Goal: Find specific page/section: Find specific page/section

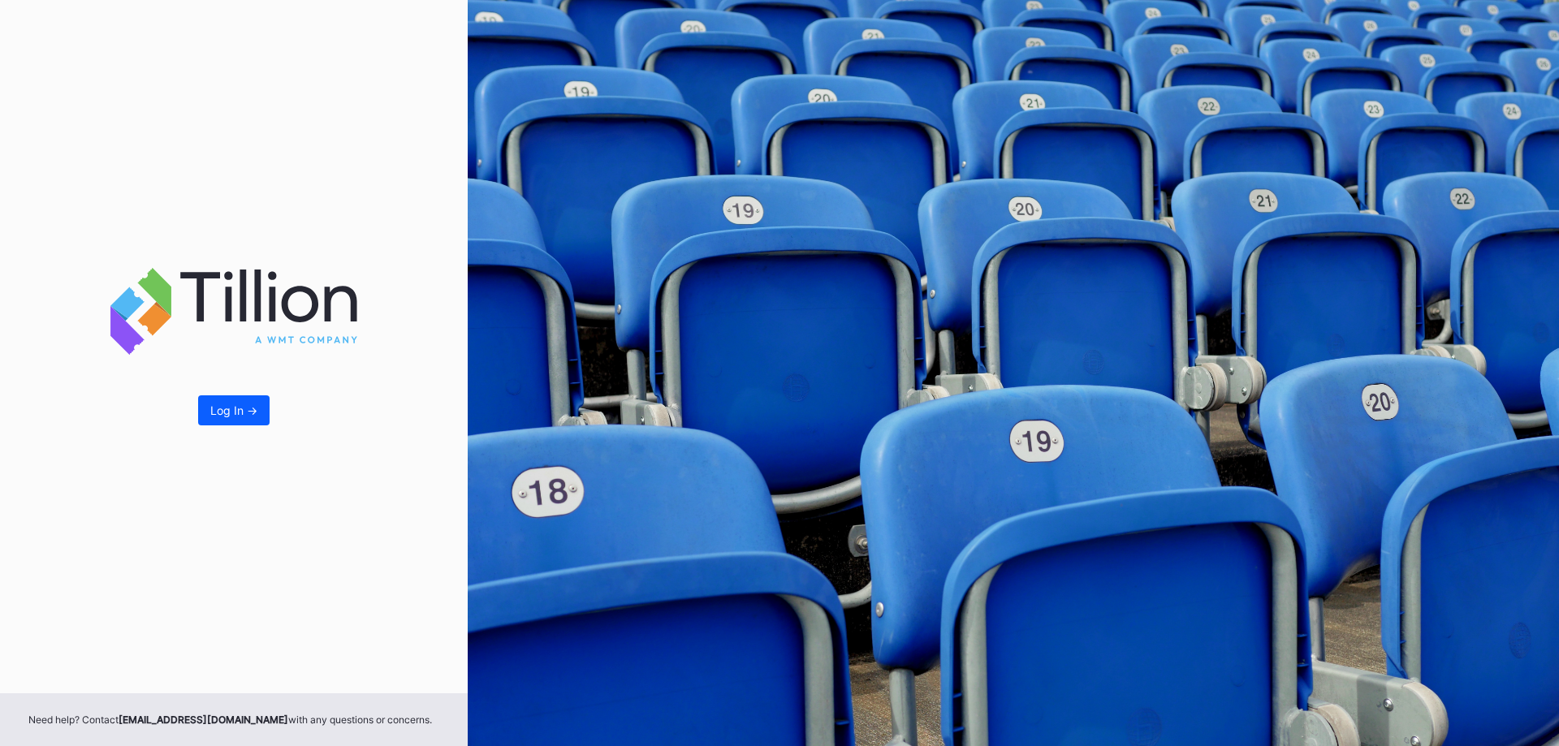
click at [257, 422] on button "Log In ->" at bounding box center [233, 410] width 71 height 30
click at [260, 422] on button "Log In ->" at bounding box center [233, 410] width 71 height 30
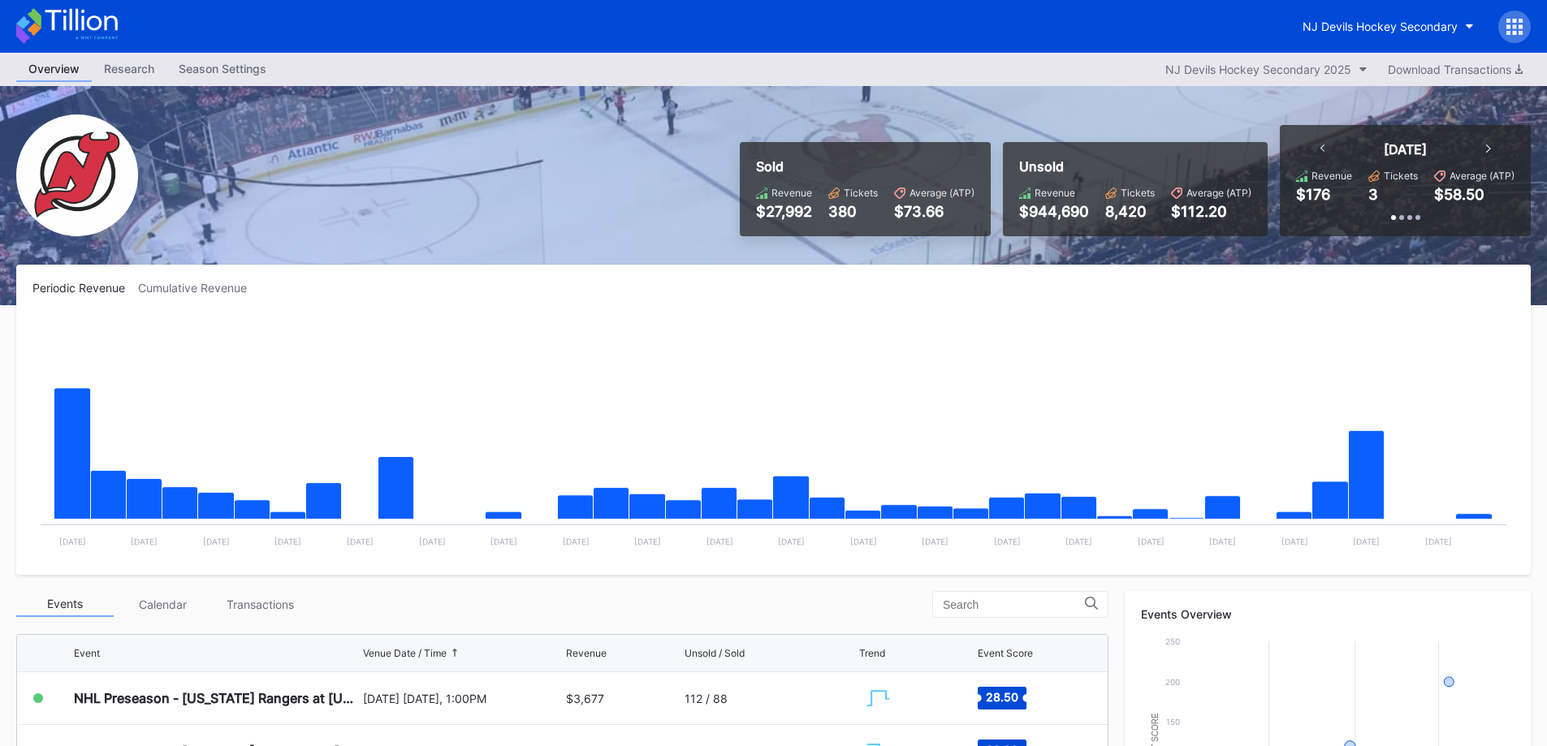
scroll to position [406, 0]
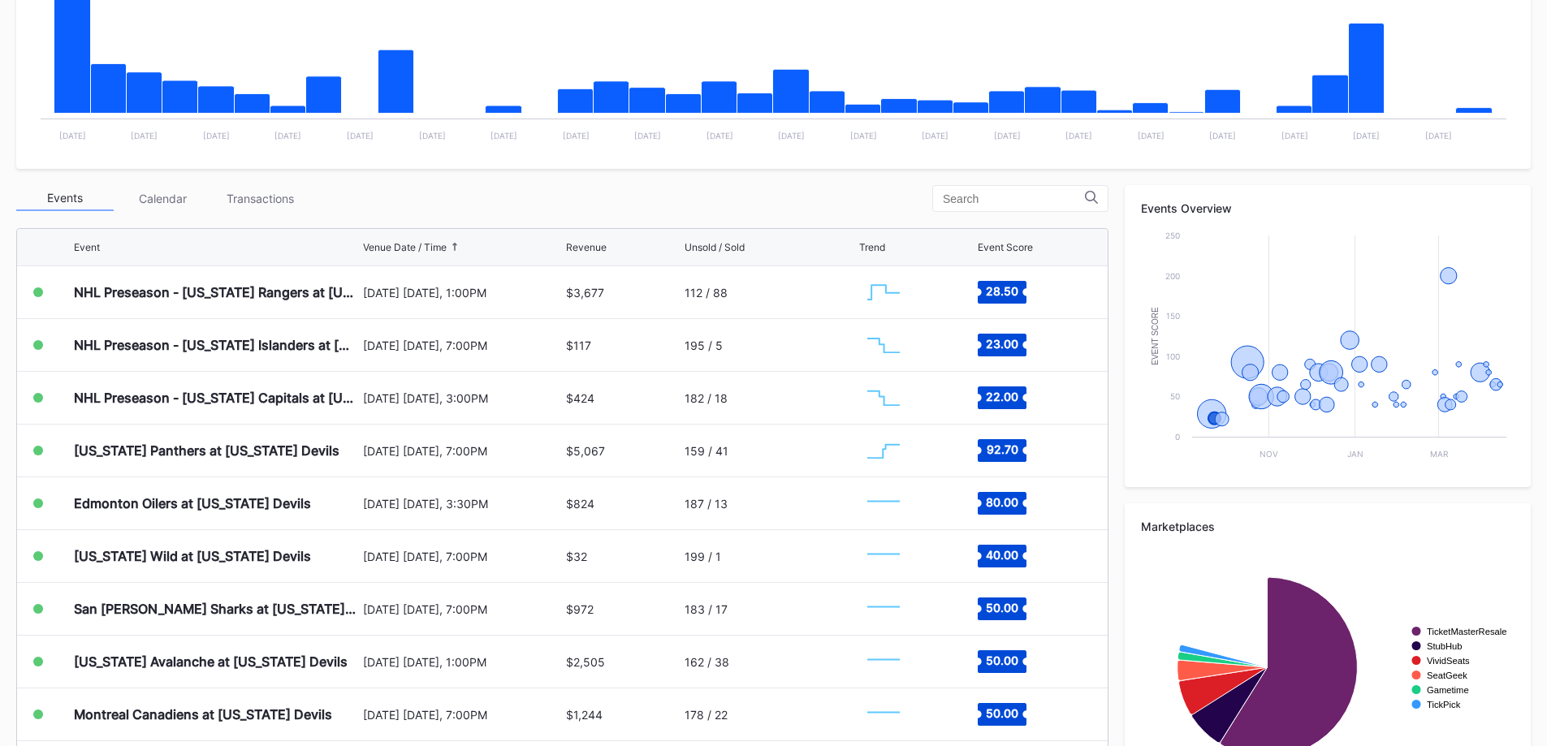
drag, startPoint x: 293, startPoint y: 197, endPoint x: 294, endPoint y: 206, distance: 9.8
click at [296, 206] on div "Transactions" at bounding box center [259, 198] width 97 height 25
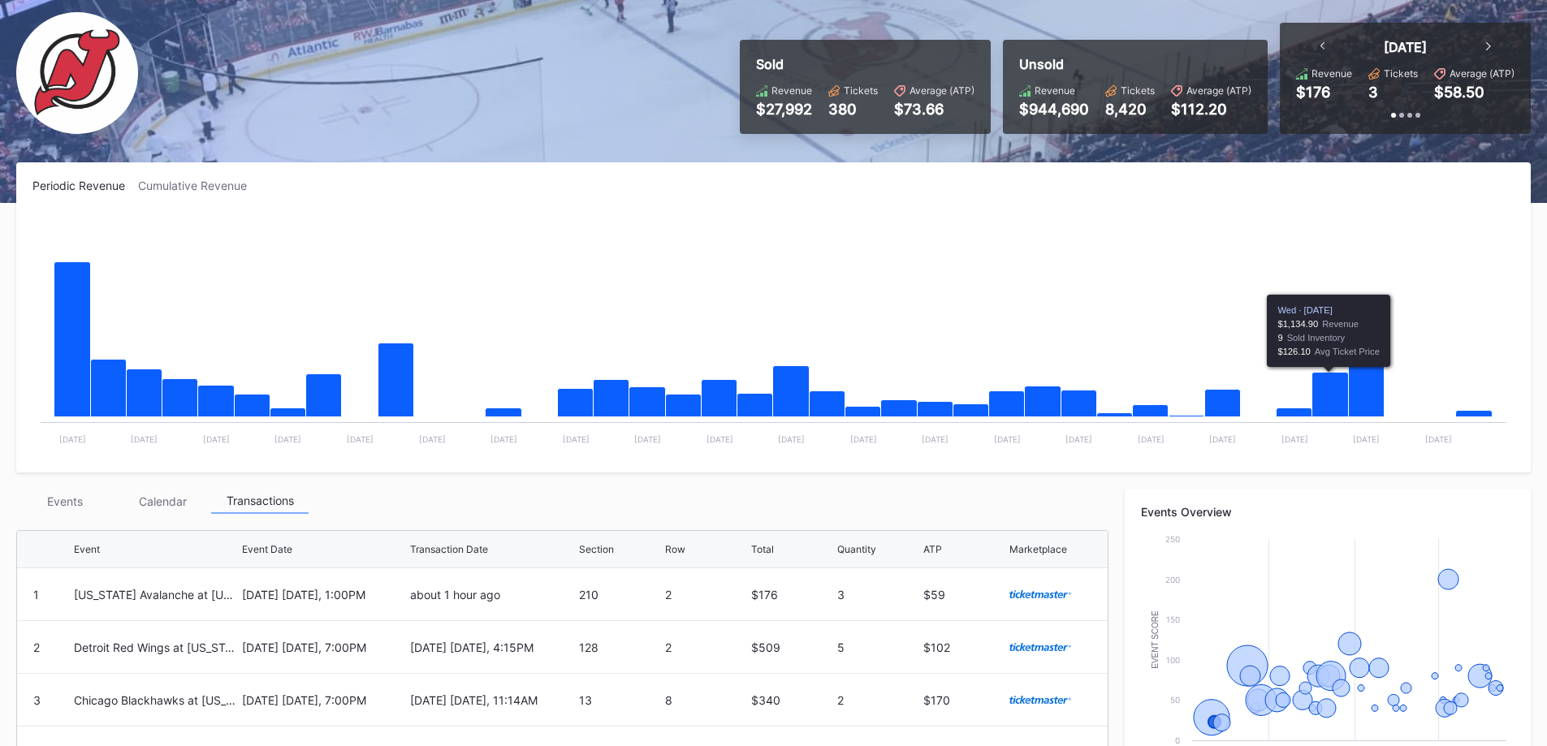
scroll to position [0, 0]
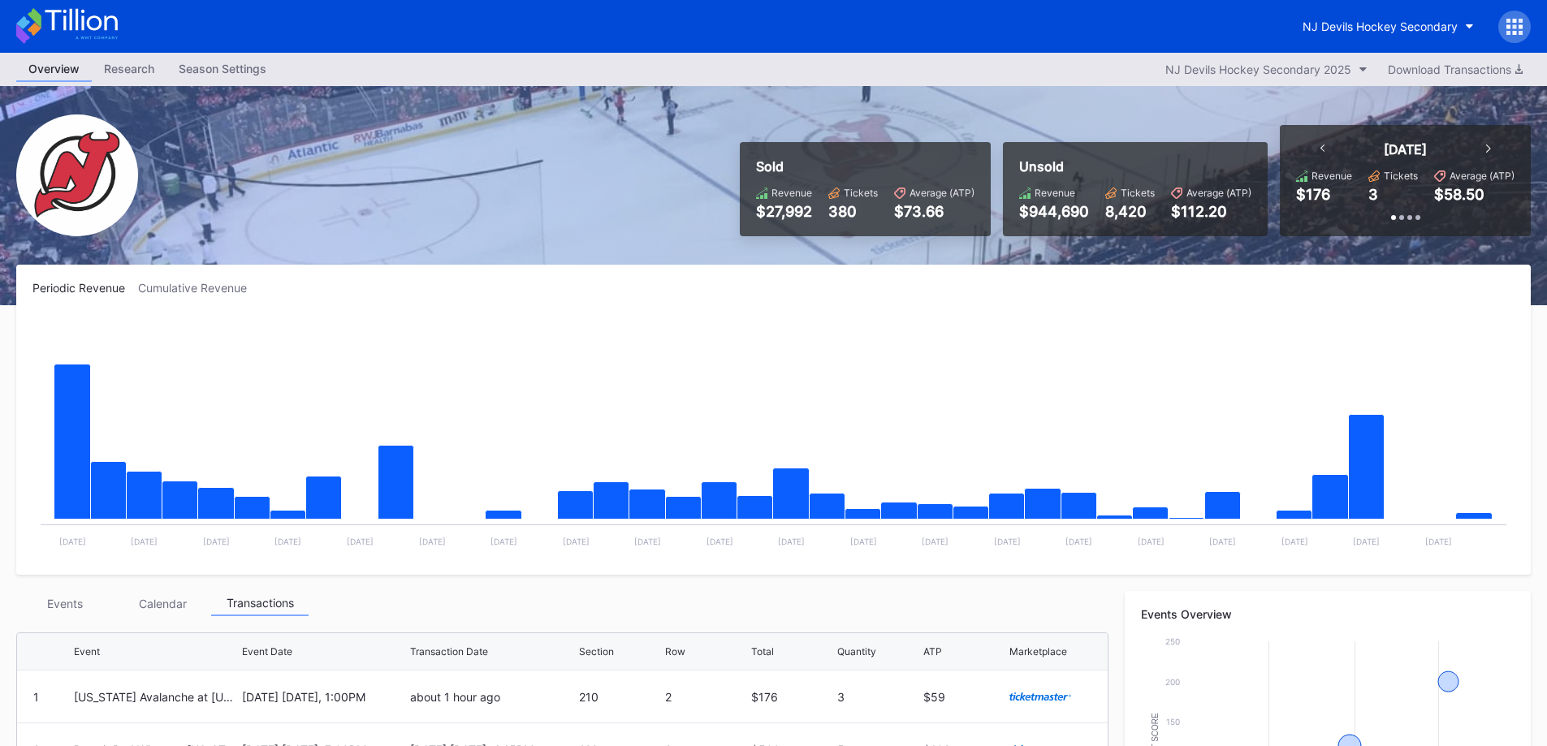
click at [1443, 17] on button "NJ Devils Hockey Secondary" at bounding box center [1388, 26] width 196 height 30
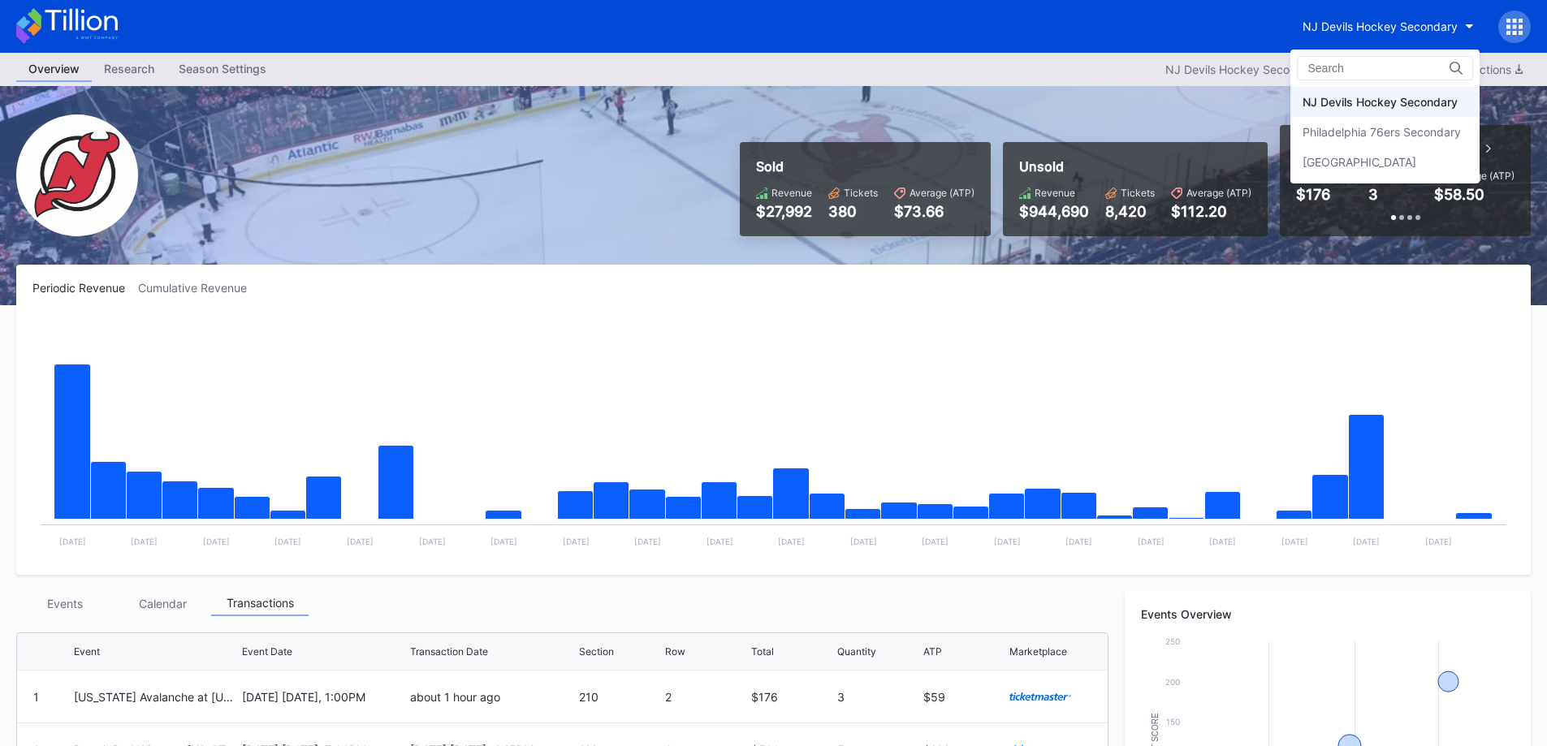
click at [1414, 121] on div "Philadelphia 76ers Secondary" at bounding box center [1384, 132] width 189 height 30
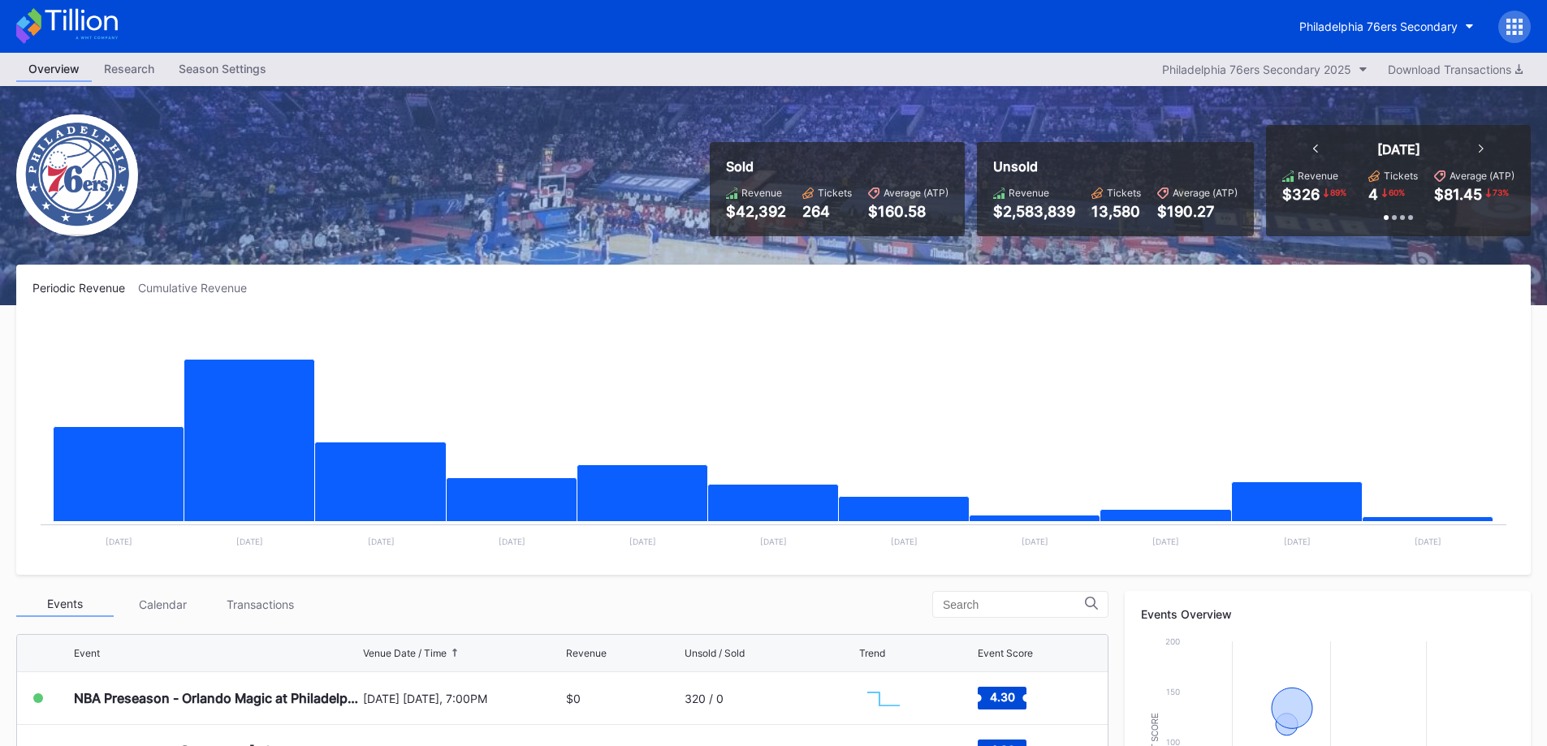
click at [1359, 50] on div "Philadelphia 76ers Secondary" at bounding box center [773, 26] width 1547 height 53
click at [1378, 33] on button "Philadelphia 76ers Secondary" at bounding box center [1386, 26] width 199 height 30
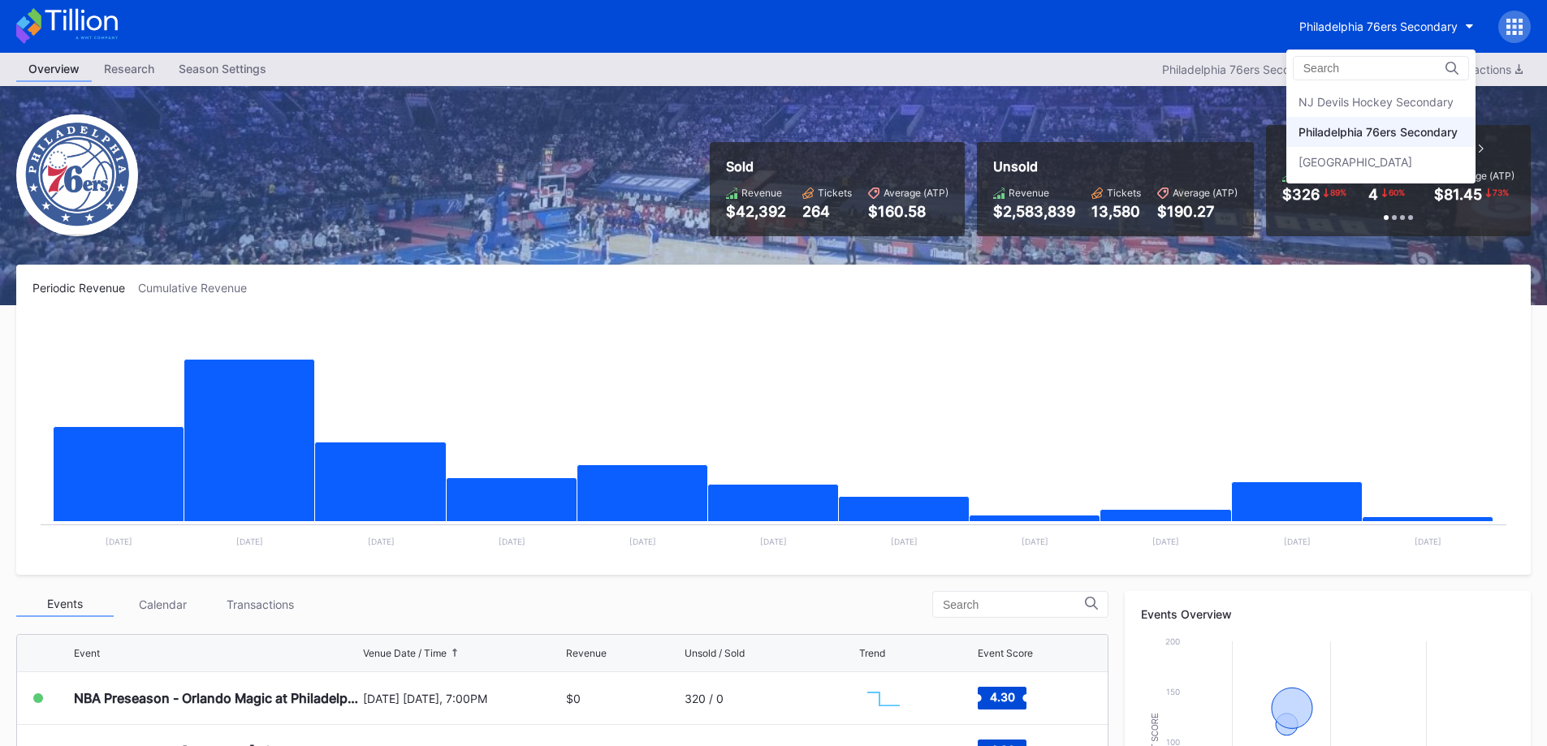
click at [1333, 153] on div "[GEOGRAPHIC_DATA]" at bounding box center [1380, 162] width 189 height 30
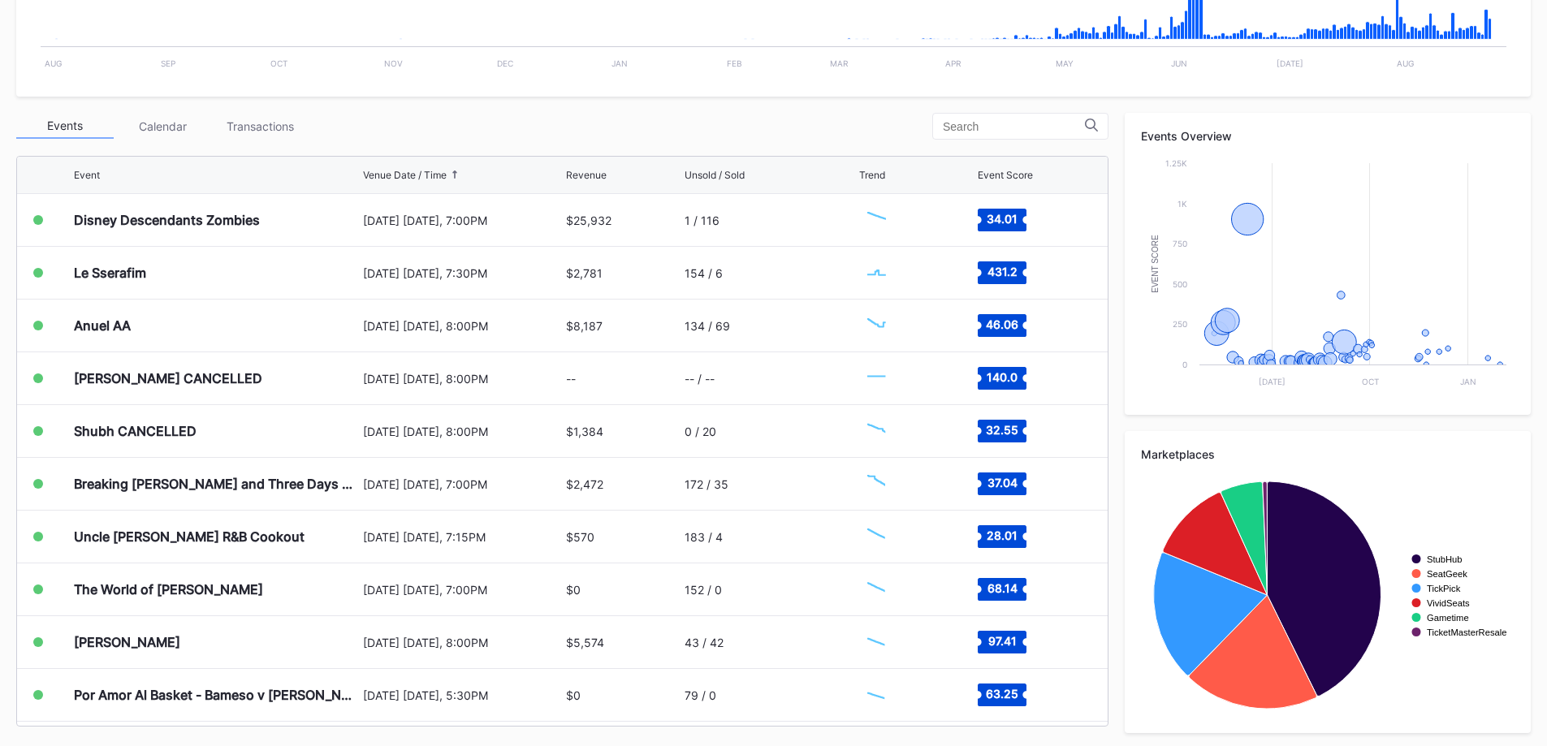
scroll to position [497, 0]
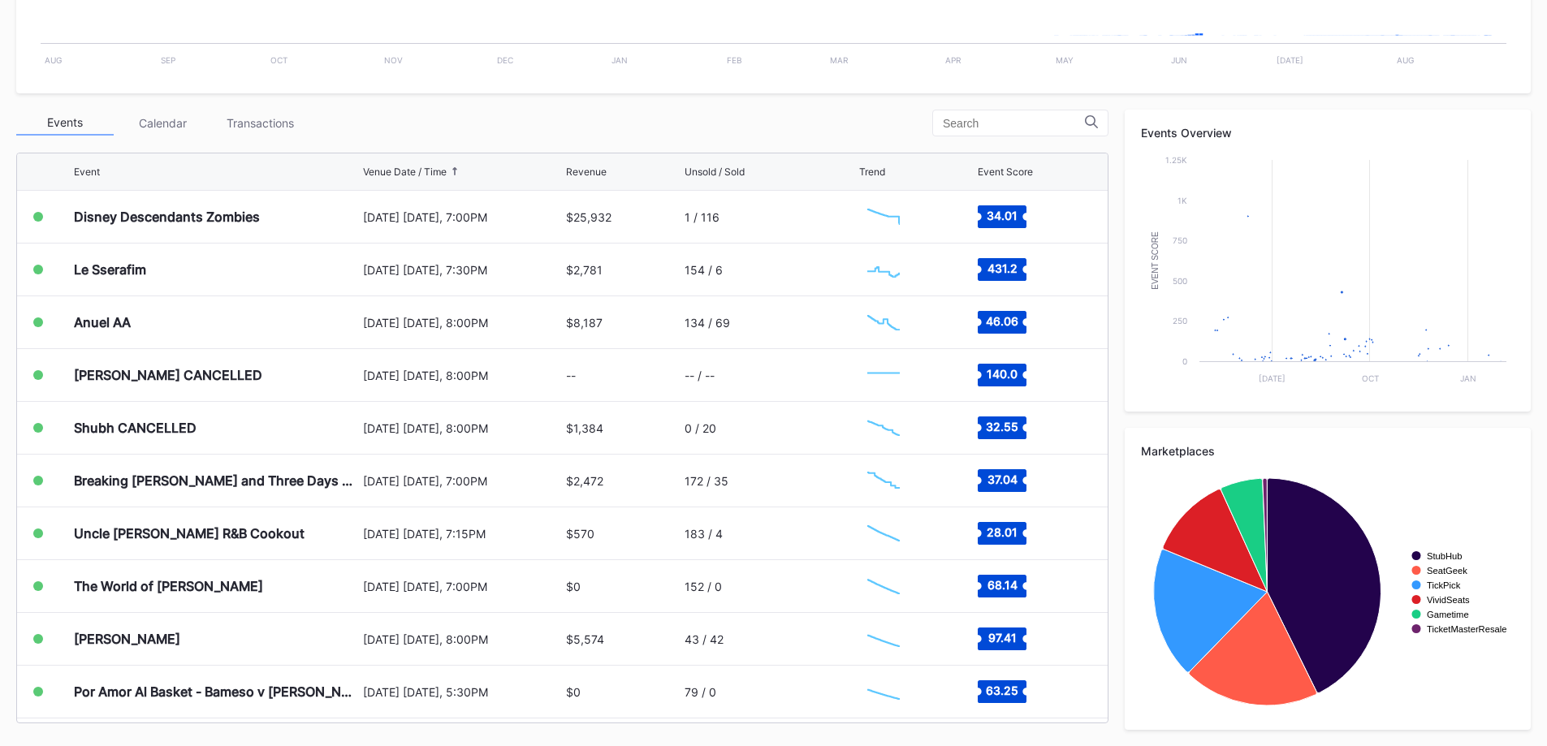
click at [369, 227] on div "[DATE] [DATE], 7:00PM" at bounding box center [463, 217] width 200 height 52
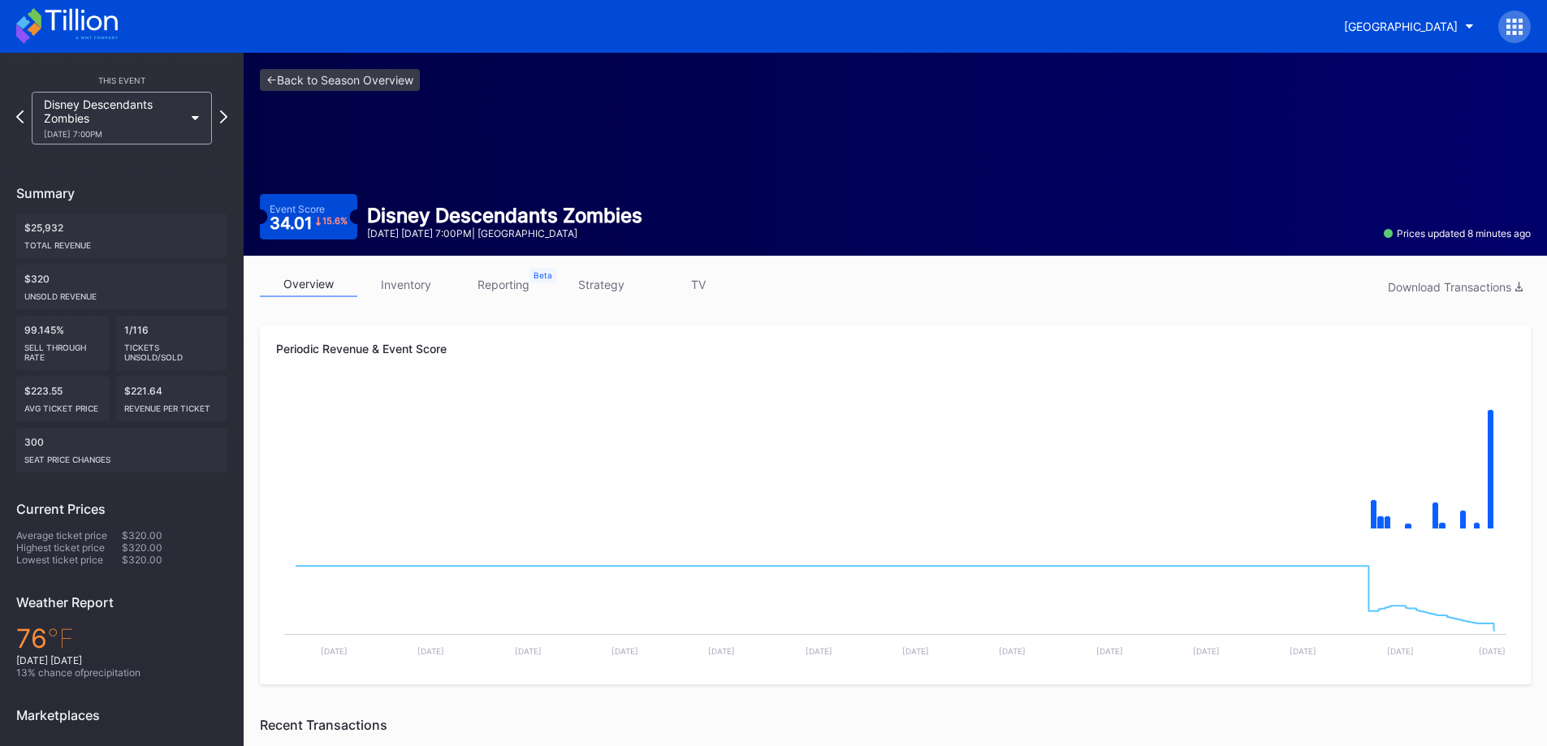
click at [408, 266] on div "overview inventory reporting strategy TV Download Transactions Periodic Revenue…" at bounding box center [895, 735] width 1303 height 958
click at [410, 282] on link "inventory" at bounding box center [405, 284] width 97 height 25
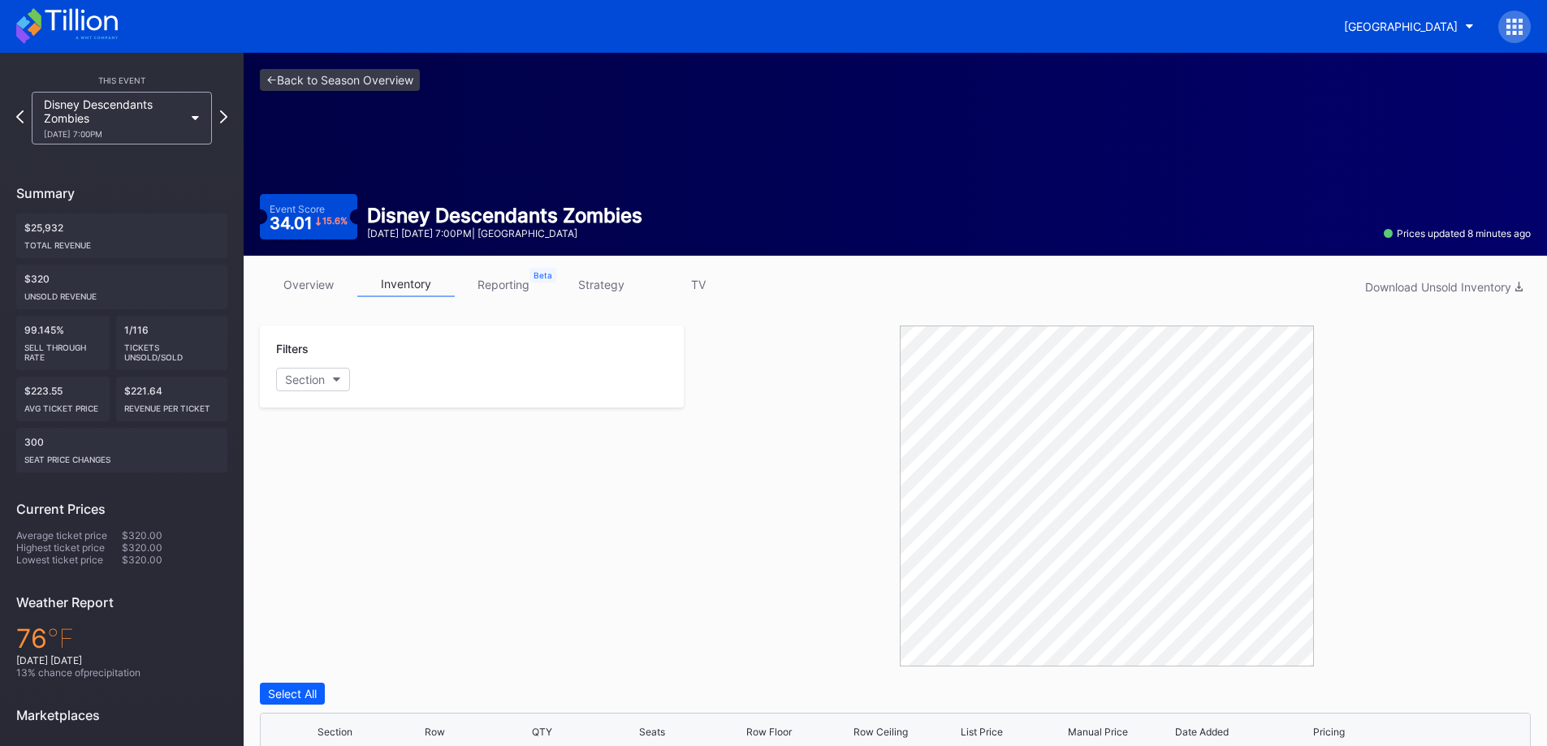
click at [320, 295] on link "overview" at bounding box center [308, 284] width 97 height 25
